Goal: Information Seeking & Learning: Learn about a topic

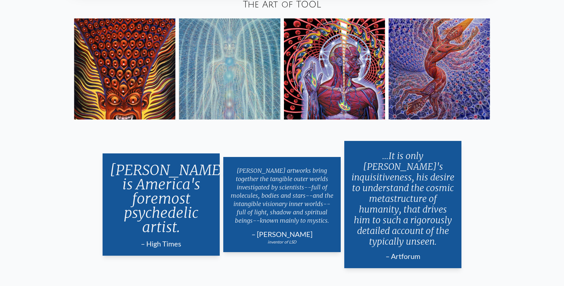
scroll to position [1189, 0]
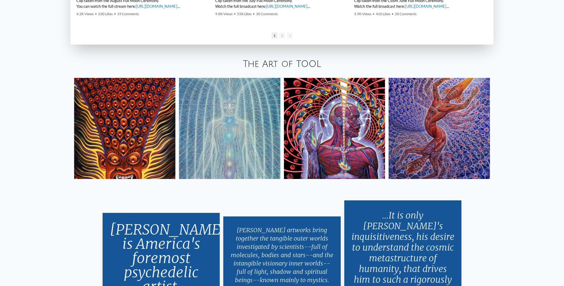
click at [146, 144] on img at bounding box center [124, 128] width 101 height 101
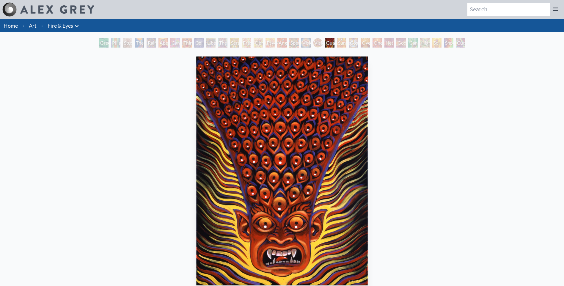
click at [341, 47] on div "Sunyata" at bounding box center [342, 43] width 10 height 10
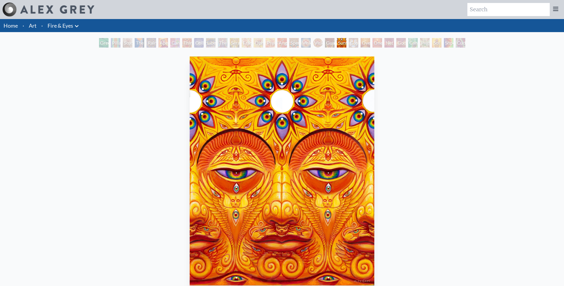
click at [337, 40] on div "Sunyata" at bounding box center [342, 43] width 10 height 10
click at [349, 42] on div "Cosmic Elf" at bounding box center [354, 43] width 10 height 10
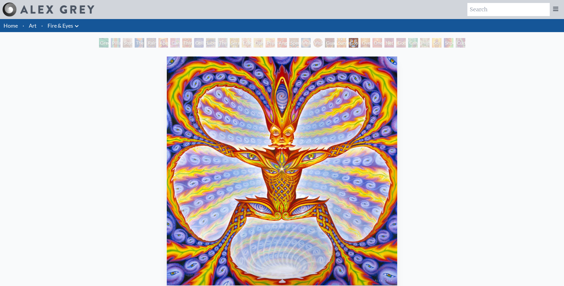
click at [365, 45] on div "Oversoul" at bounding box center [365, 43] width 10 height 10
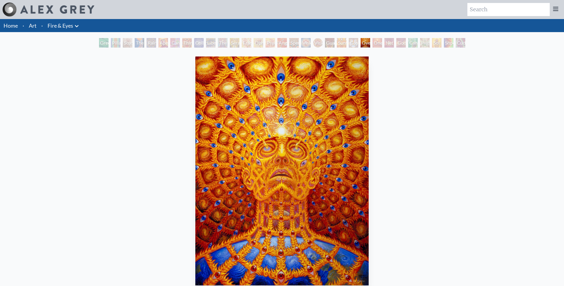
click at [376, 41] on div "One" at bounding box center [377, 43] width 10 height 10
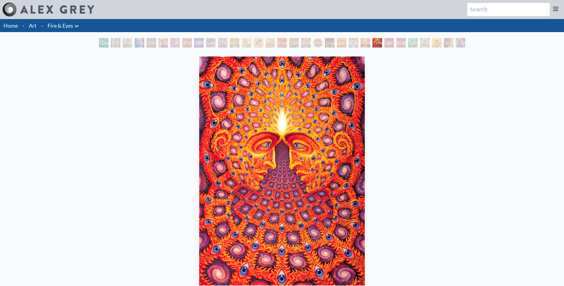
click at [384, 42] on div "Net of Being" at bounding box center [389, 43] width 10 height 10
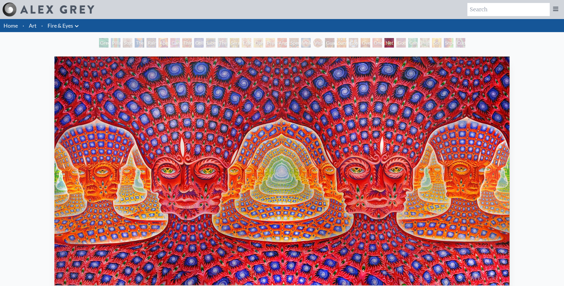
click at [397, 40] on div "Godself" at bounding box center [401, 43] width 10 height 10
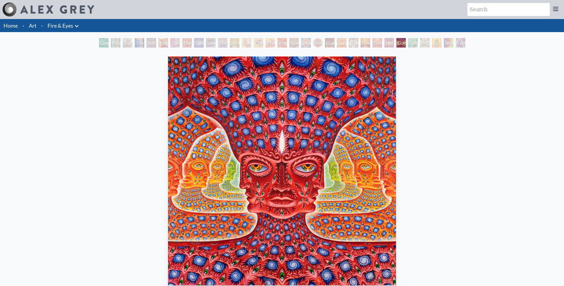
click at [415, 43] on div "Cannafist" at bounding box center [413, 43] width 10 height 10
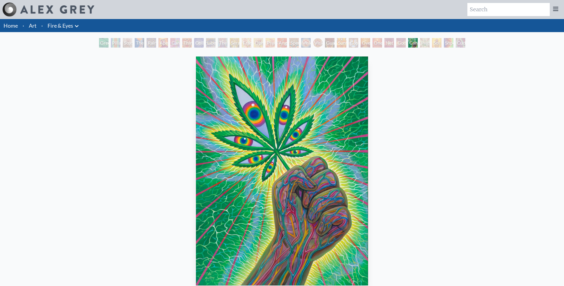
click at [429, 42] on div "Higher Vision" at bounding box center [425, 43] width 10 height 10
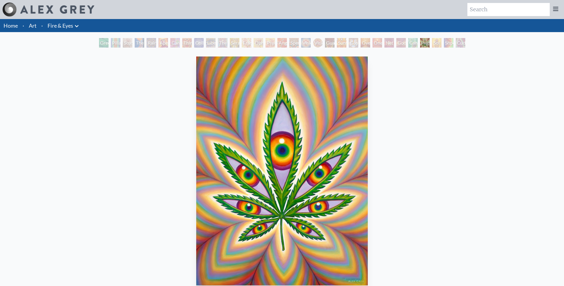
click at [449, 42] on div "Shpongled" at bounding box center [449, 43] width 10 height 10
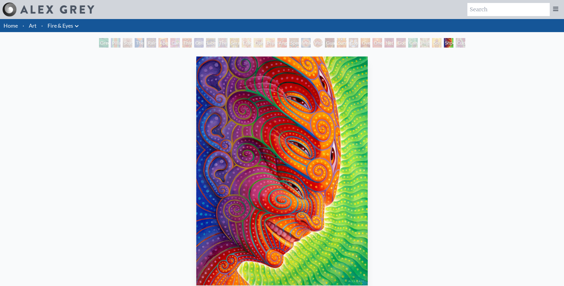
click at [465, 42] on div "Cuddle" at bounding box center [461, 43] width 10 height 10
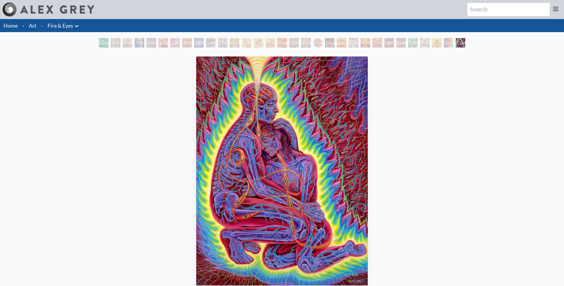
click at [103, 40] on div "Green Hand" at bounding box center [104, 43] width 10 height 10
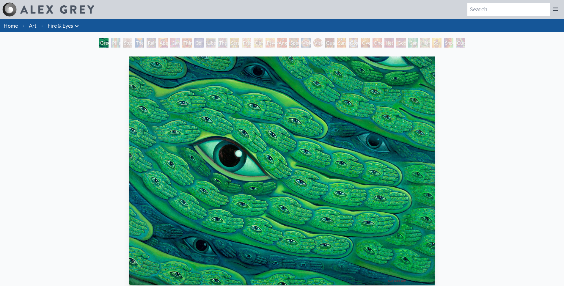
click at [114, 41] on div "Pillar of Awareness" at bounding box center [116, 43] width 10 height 10
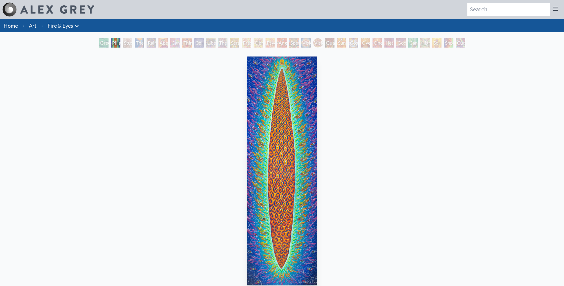
click at [132, 42] on div "Study for the Great Turn" at bounding box center [128, 43] width 10 height 10
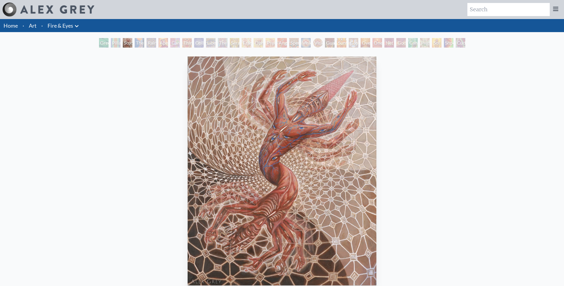
click at [146, 41] on div "Rainbow Eye Ripple" at bounding box center [151, 43] width 10 height 10
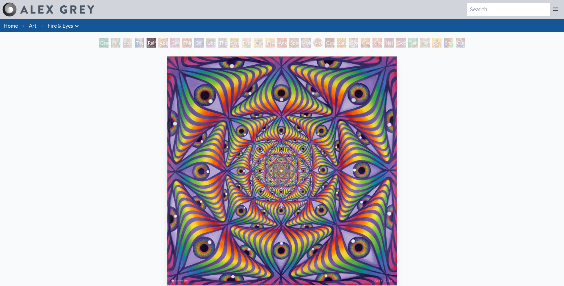
click at [158, 42] on div "Aperture" at bounding box center [163, 43] width 10 height 10
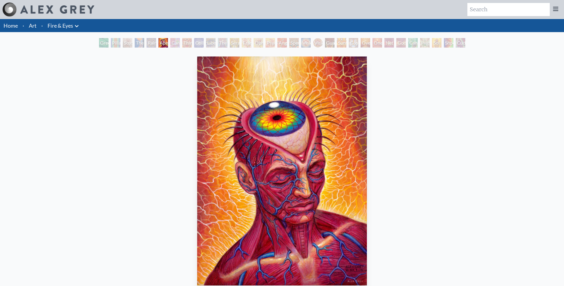
click at [177, 44] on div "Cannabis Sutra" at bounding box center [175, 43] width 10 height 10
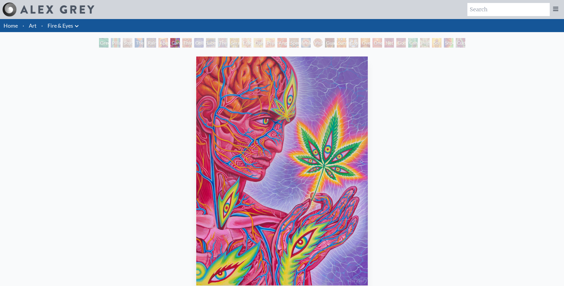
click at [204, 42] on div "Collective Vision" at bounding box center [199, 43] width 10 height 10
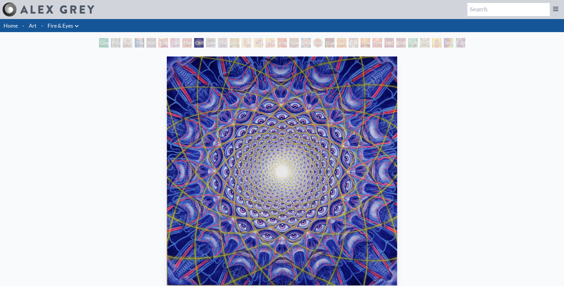
click at [8, 26] on link "Home" at bounding box center [11, 25] width 14 height 7
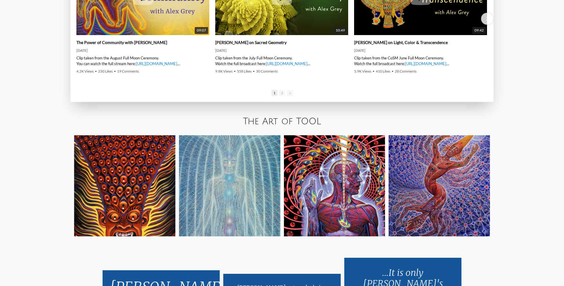
scroll to position [1351, 0]
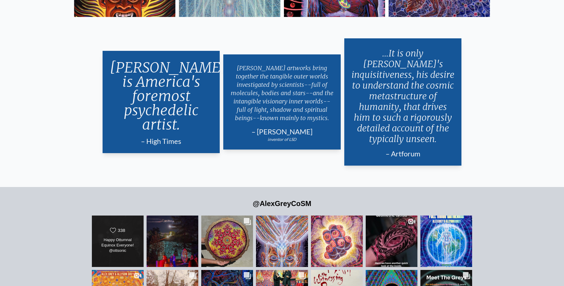
click at [139, 228] on div "Likes Count 338 Happy Ottumnal Equinox Everyone! @ottsonic @allysongreycosm Hap…" at bounding box center [118, 241] width 52 height 52
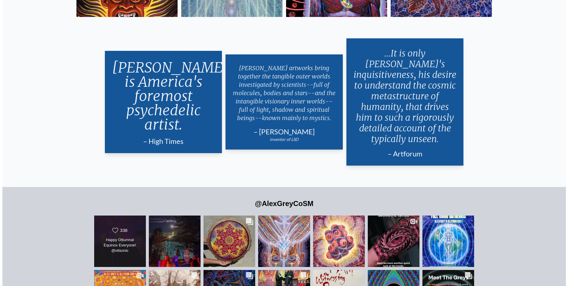
scroll to position [1351, 0]
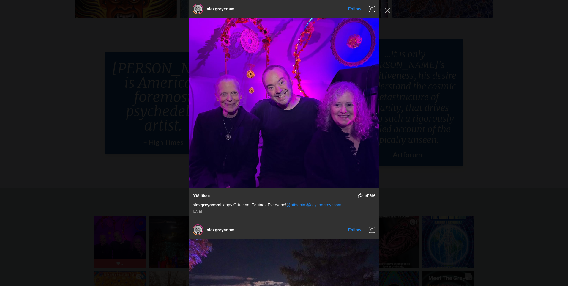
click at [219, 8] on link "alexgreycosm" at bounding box center [221, 9] width 28 height 5
click at [514, 93] on div "alexgreycosm Follow" at bounding box center [284, 143] width 568 height 286
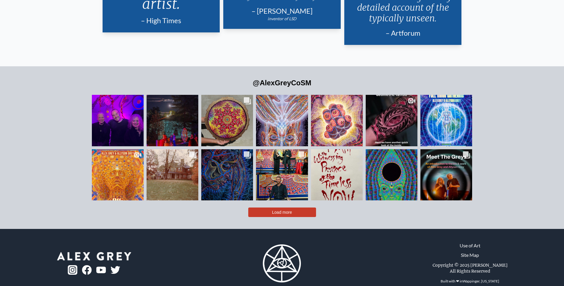
scroll to position [1473, 0]
